Goal: Task Accomplishment & Management: Manage account settings

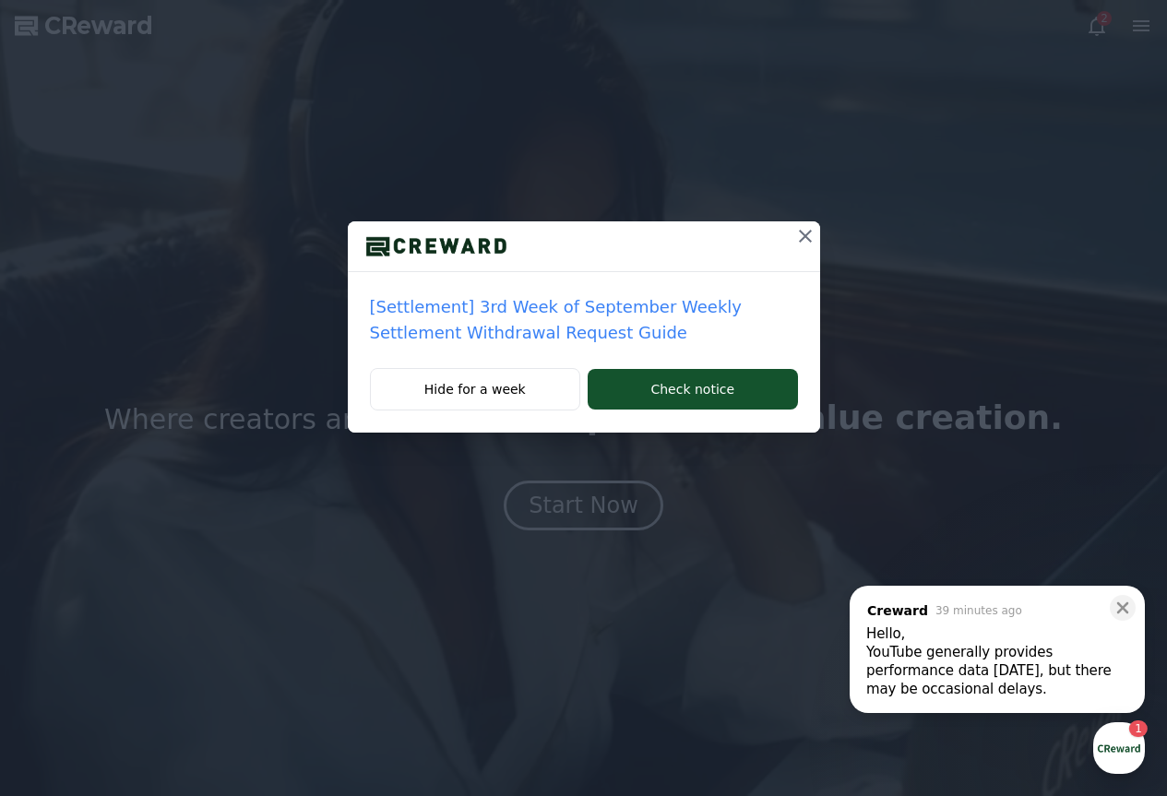
click at [801, 239] on icon at bounding box center [805, 236] width 13 height 13
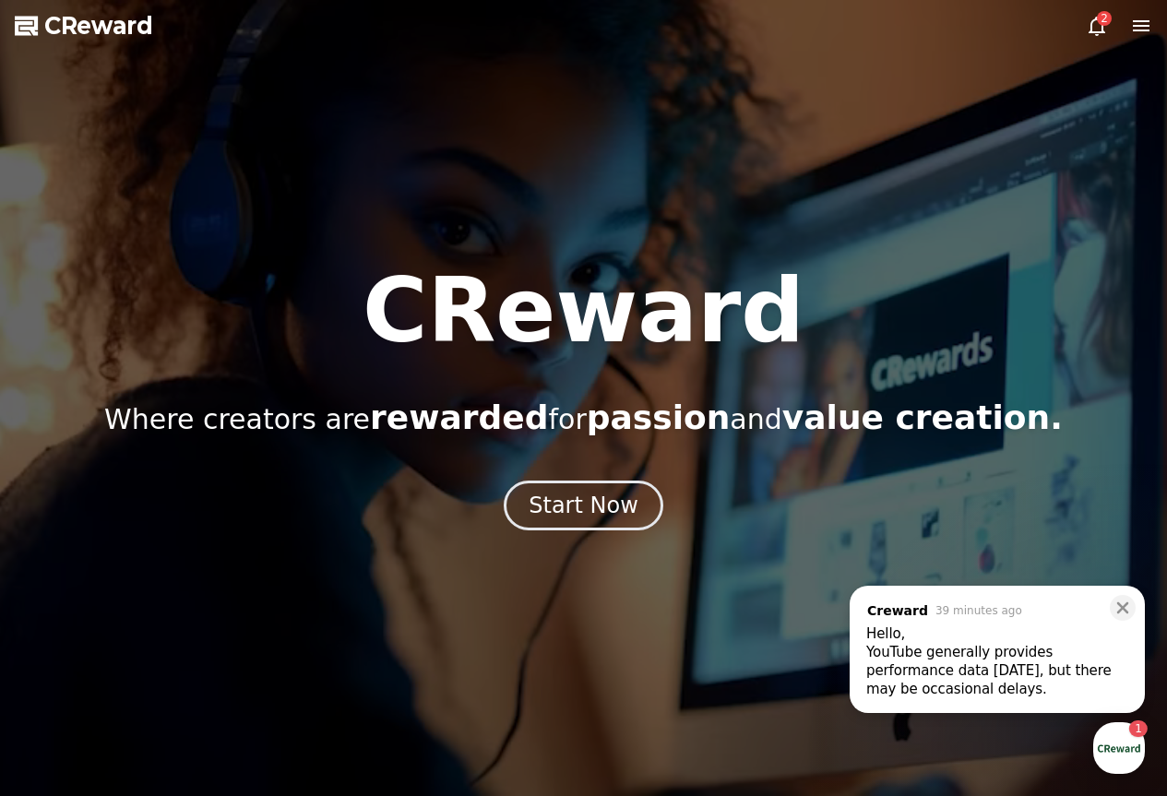
click at [1103, 27] on icon at bounding box center [1096, 26] width 17 height 19
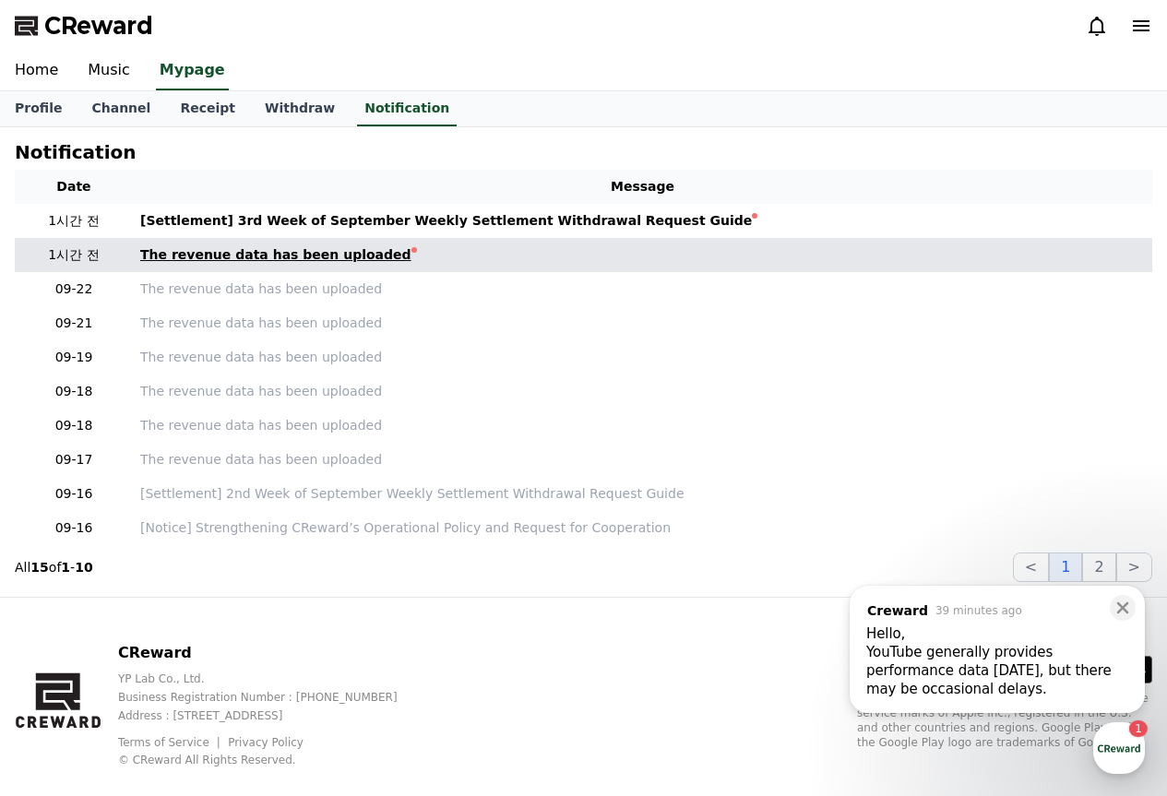
click at [371, 259] on link "The revenue data has been uploaded" at bounding box center [642, 254] width 1004 height 19
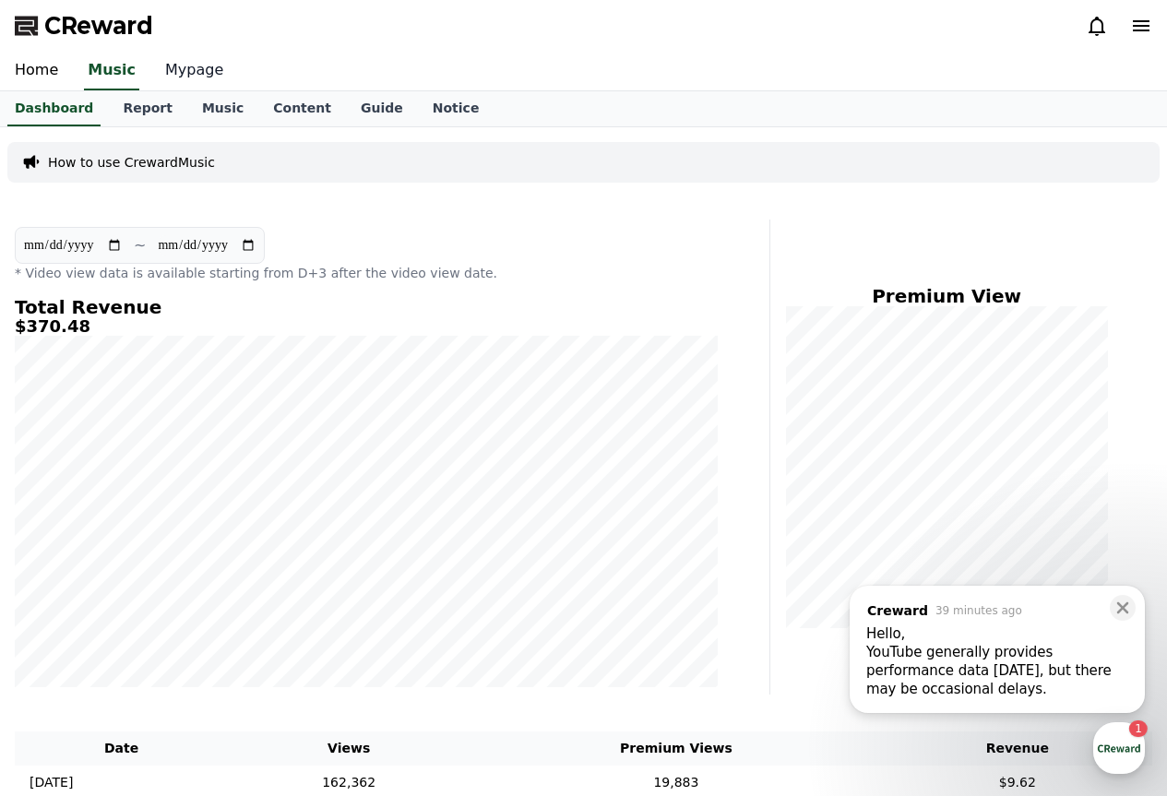
click at [150, 65] on link "Mypage" at bounding box center [194, 71] width 88 height 39
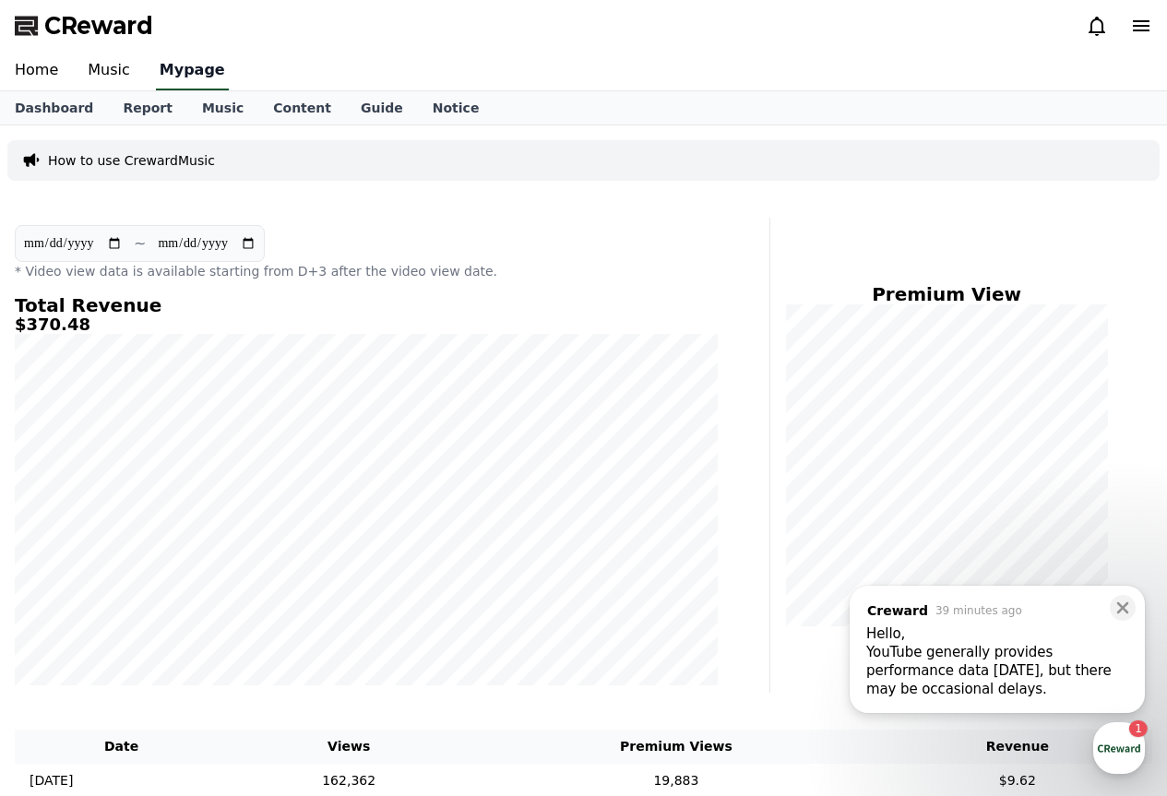
select select "**********"
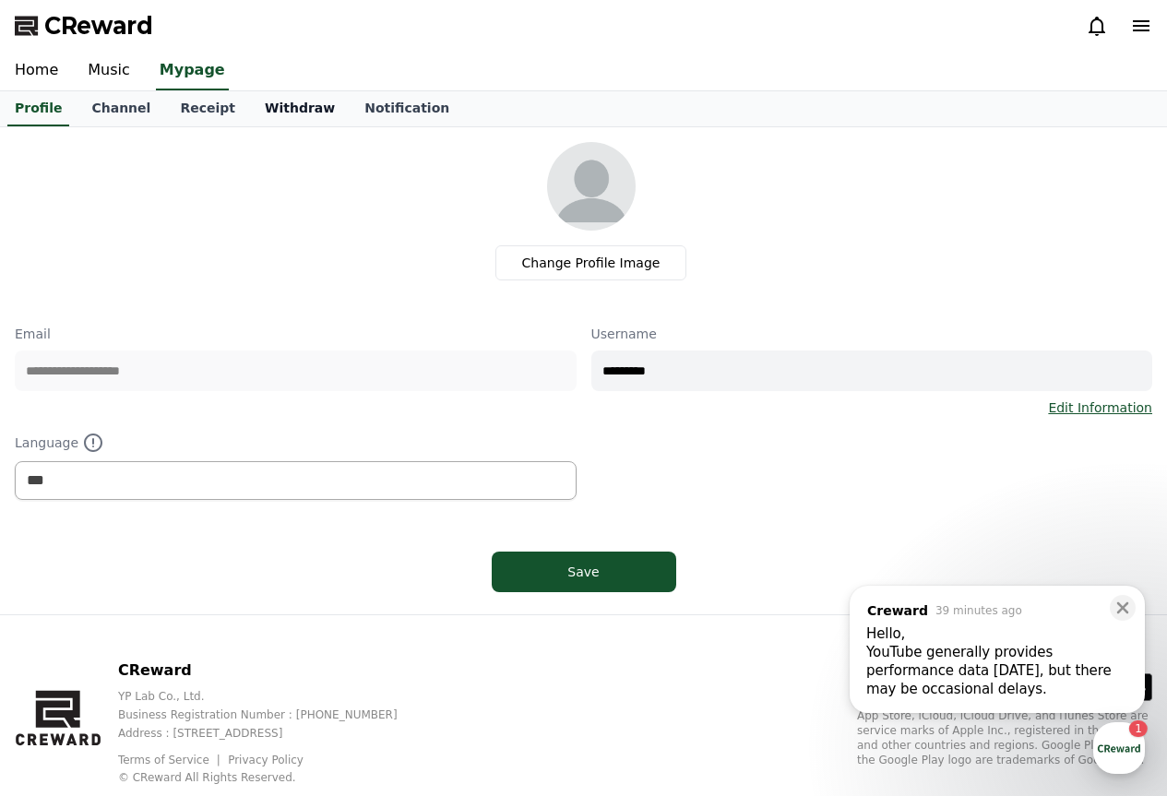
click at [268, 117] on link "Withdraw" at bounding box center [300, 108] width 100 height 35
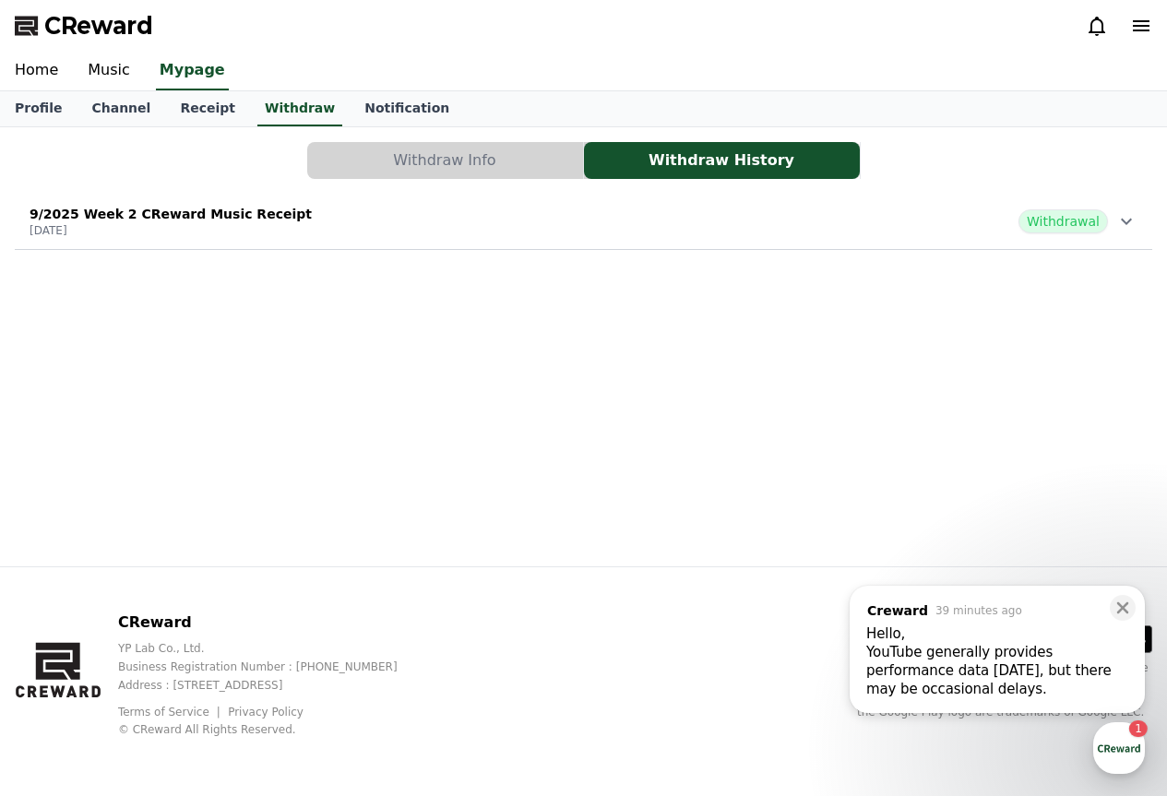
click at [465, 164] on button "Withdraw Info" at bounding box center [445, 160] width 276 height 37
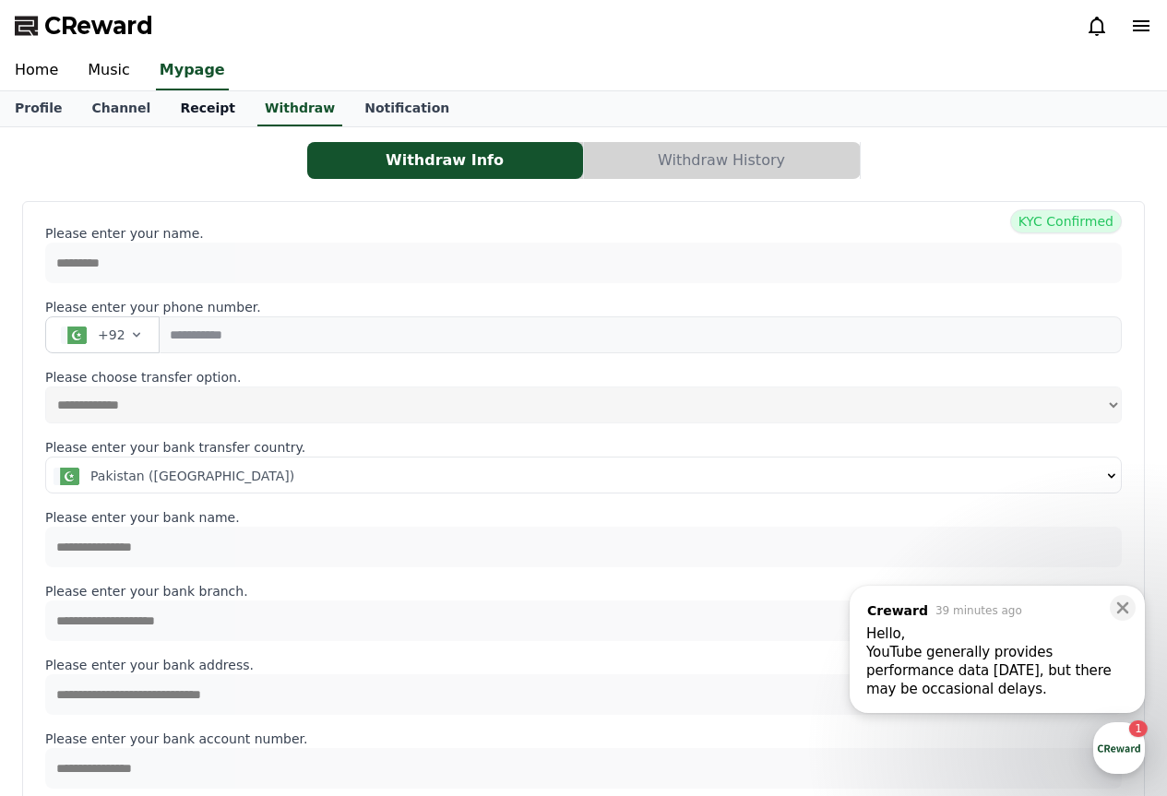
click at [192, 99] on link "Receipt" at bounding box center [207, 108] width 85 height 35
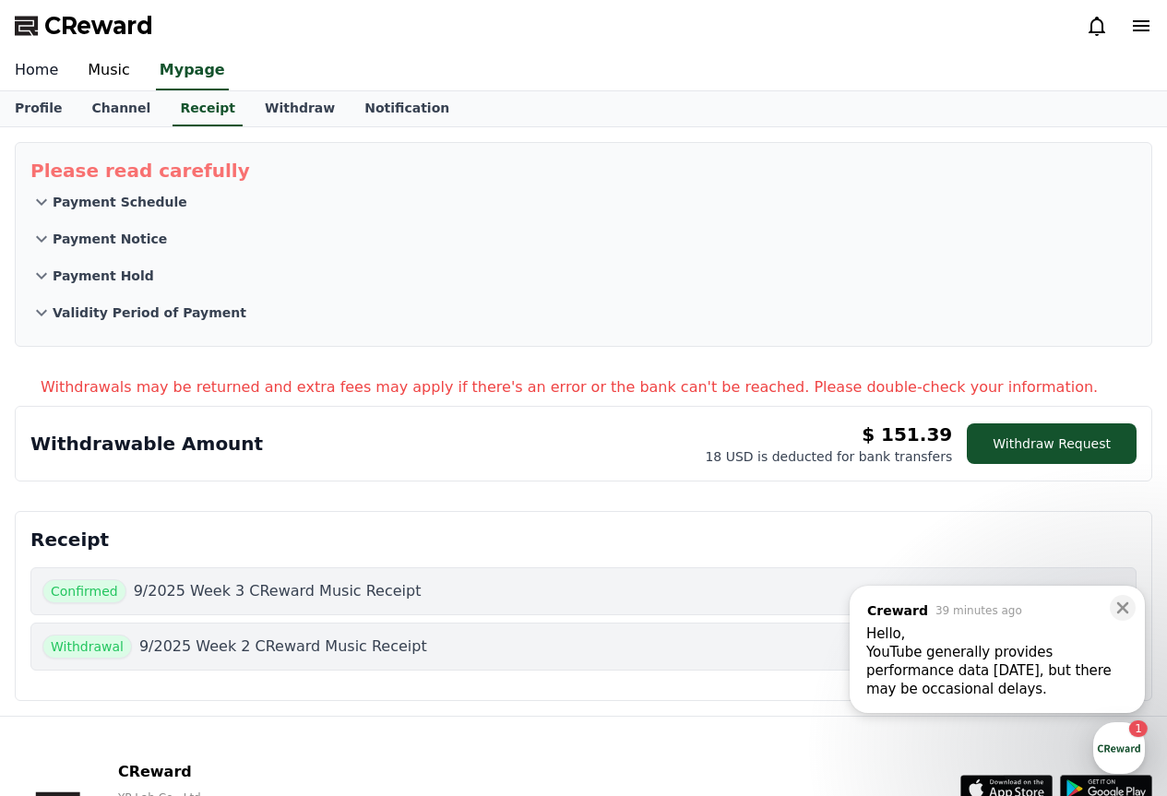
click at [48, 66] on link "Home" at bounding box center [36, 71] width 73 height 39
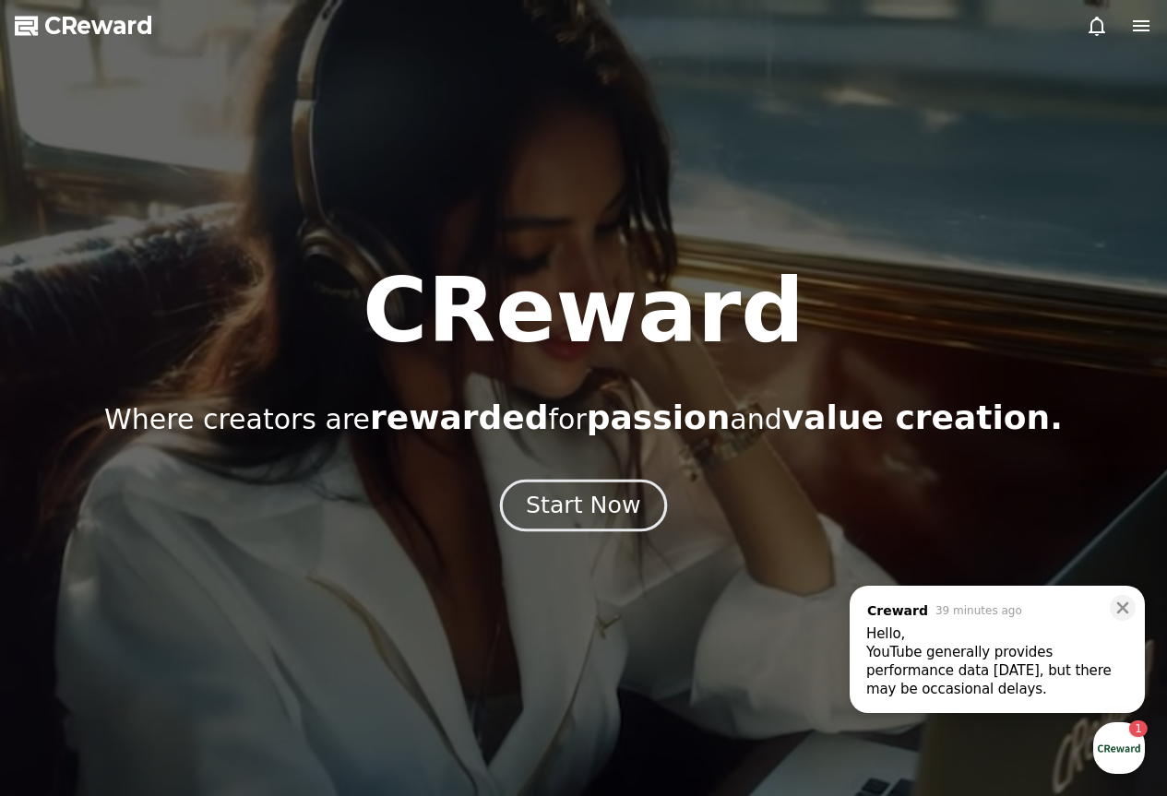
click at [604, 508] on div "Start Now" at bounding box center [583, 505] width 114 height 31
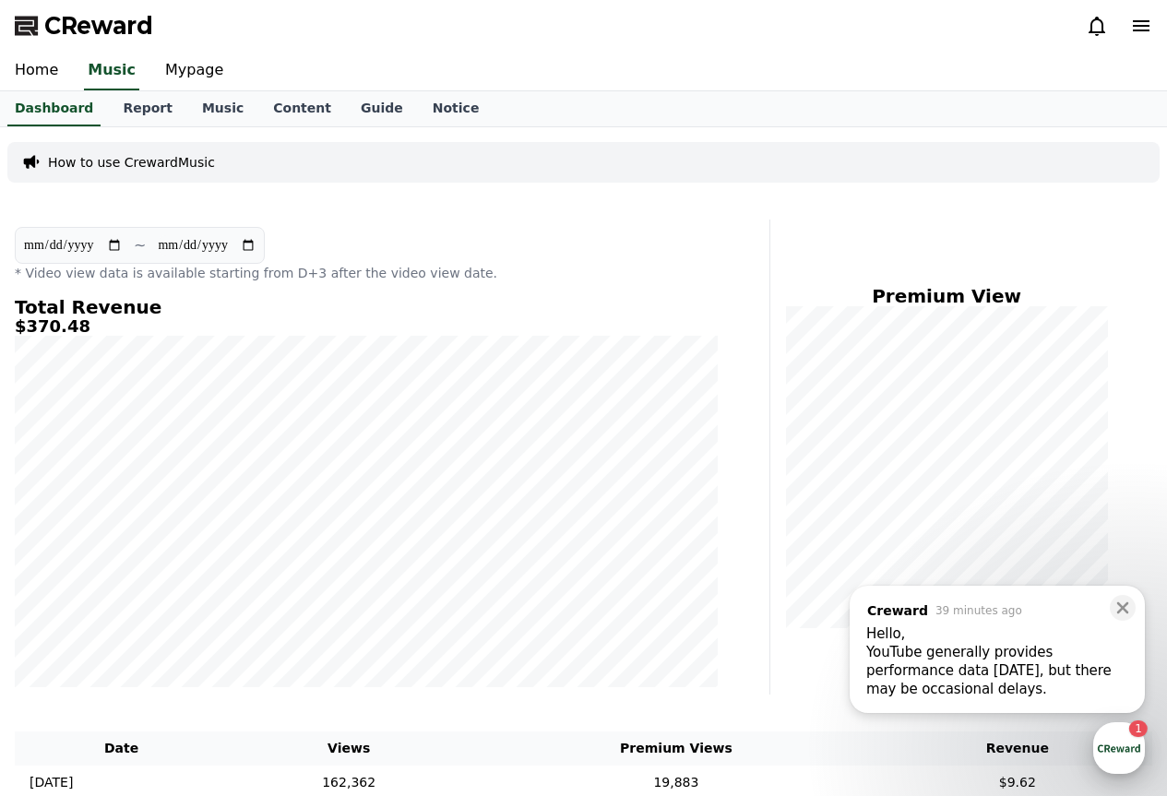
click at [1119, 756] on div "button" at bounding box center [1119, 748] width 52 height 52
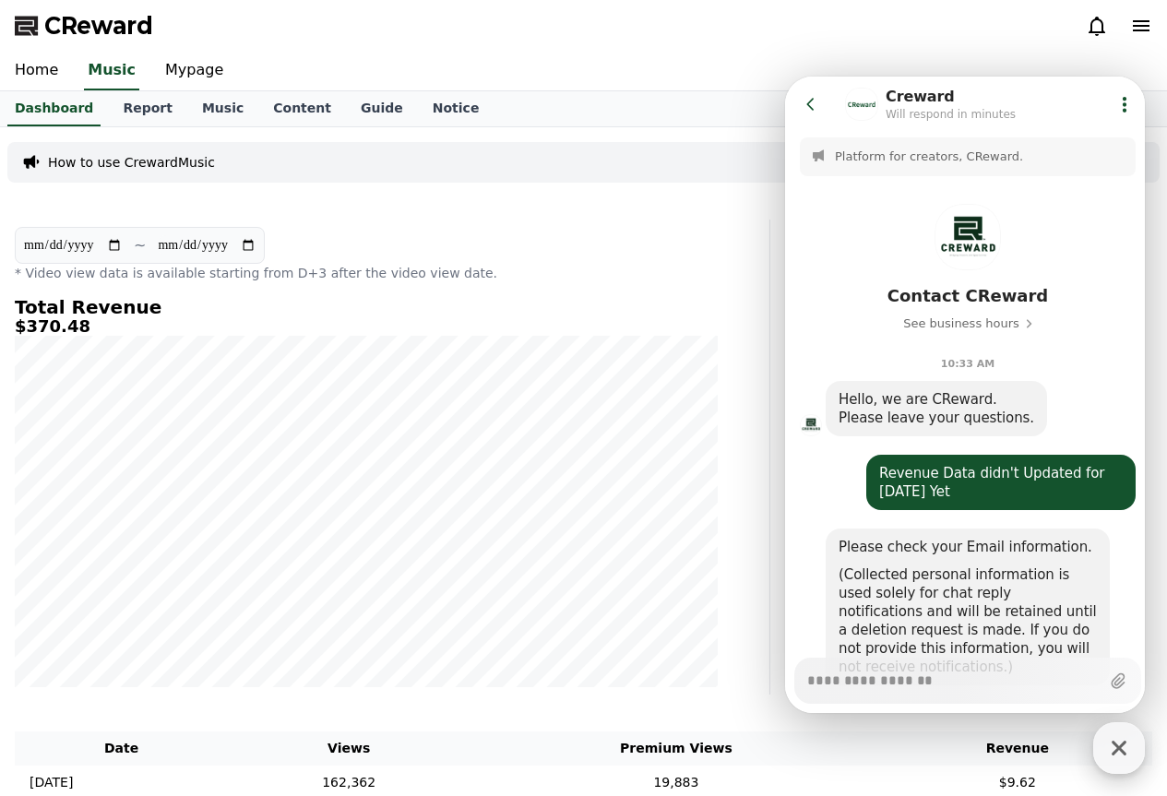
scroll to position [457, 0]
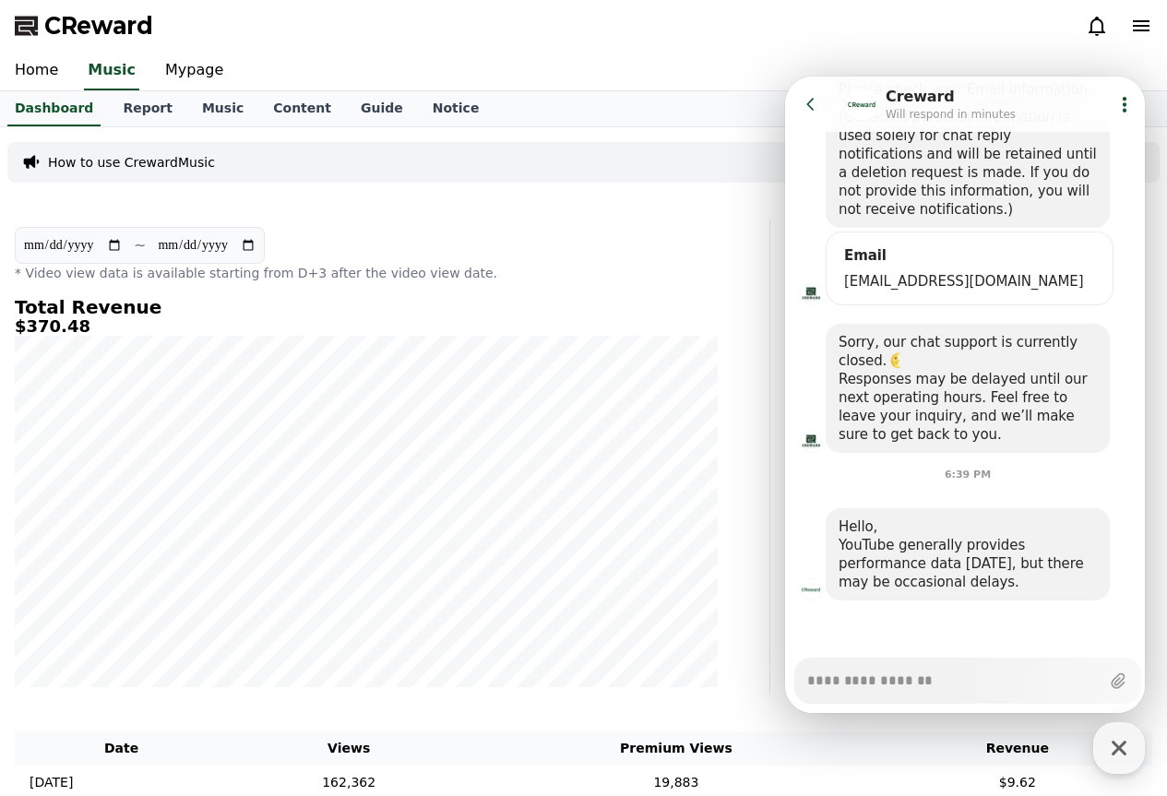
type textarea "*"
click at [809, 116] on button "Go to previous page" at bounding box center [818, 104] width 49 height 37
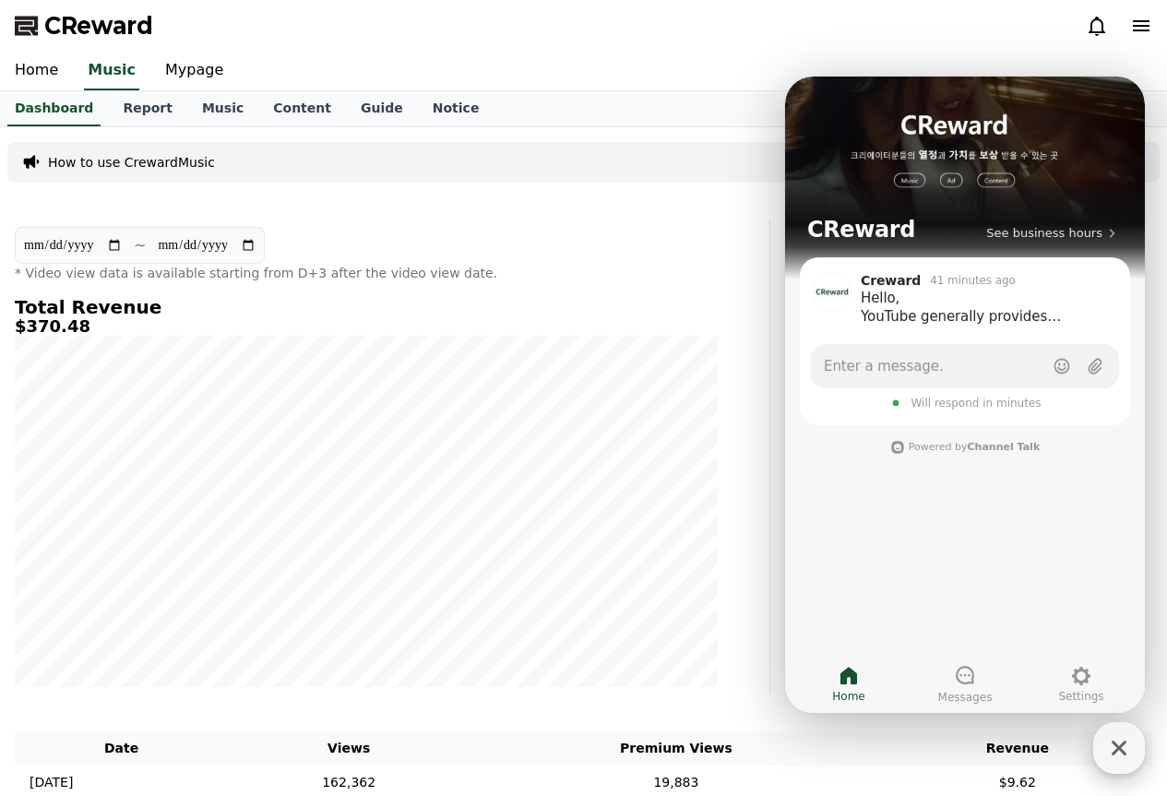
click at [1125, 750] on icon "button" at bounding box center [1118, 747] width 33 height 33
